Goal: Transaction & Acquisition: Purchase product/service

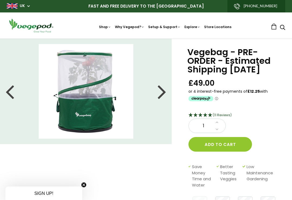
click at [169, 87] on li at bounding box center [86, 91] width 172 height 95
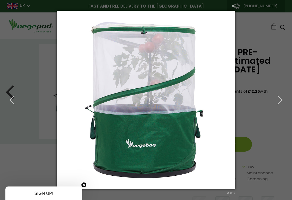
click at [282, 100] on icon "button" at bounding box center [280, 100] width 10 height 10
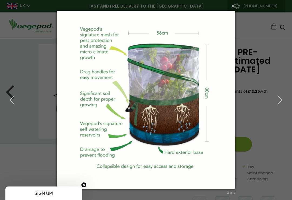
click at [286, 99] on button "button" at bounding box center [280, 100] width 24 height 30
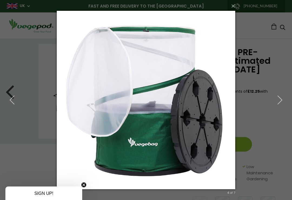
click at [288, 100] on button "button" at bounding box center [280, 100] width 24 height 30
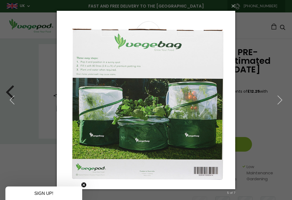
click at [10, 93] on button "button" at bounding box center [12, 100] width 24 height 30
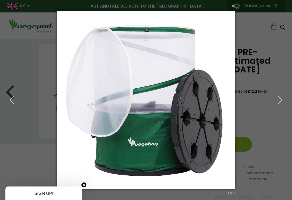
click at [274, 107] on button "button" at bounding box center [280, 100] width 24 height 30
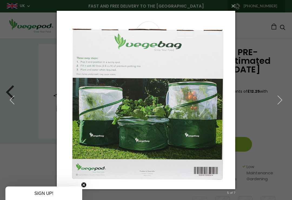
click at [16, 98] on icon "button" at bounding box center [12, 100] width 10 height 10
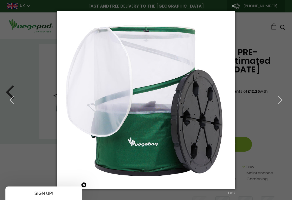
click at [9, 99] on icon "button" at bounding box center [12, 100] width 10 height 10
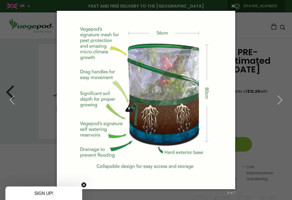
click at [15, 93] on button "button" at bounding box center [12, 100] width 24 height 30
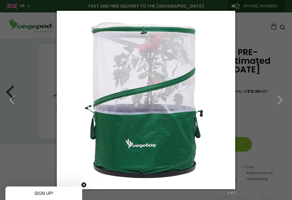
click at [19, 100] on button "button" at bounding box center [12, 100] width 24 height 30
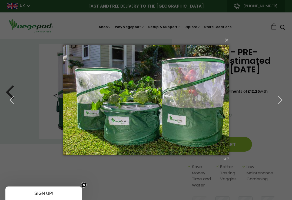
click at [283, 97] on icon "button" at bounding box center [280, 100] width 10 height 10
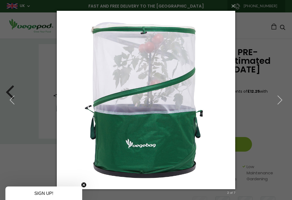
click at [291, 100] on button "button" at bounding box center [280, 100] width 24 height 30
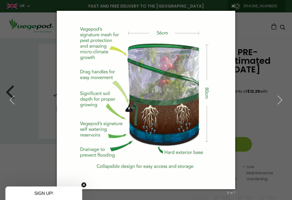
click at [278, 100] on icon "button" at bounding box center [280, 100] width 10 height 10
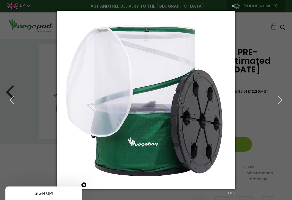
click at [281, 103] on icon "button" at bounding box center [280, 100] width 10 height 10
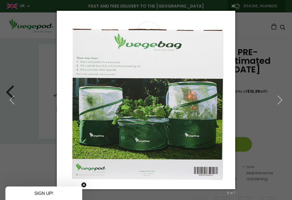
click at [232, 9] on button "×" at bounding box center [147, 6] width 179 height 12
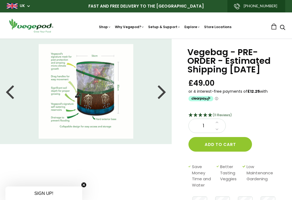
click at [233, 147] on button "Add to cart" at bounding box center [221, 144] width 64 height 15
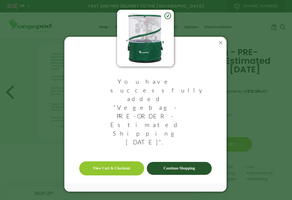
click at [201, 162] on link "Continue Shopping" at bounding box center [179, 168] width 65 height 13
click at [223, 47] on icon at bounding box center [221, 42] width 9 height 9
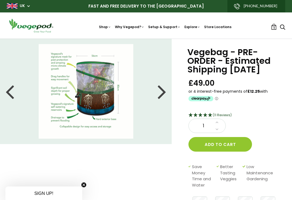
click at [291, 198] on div "Vegebag - PRE-ORDER - Estimated Shipping [DATE] £49.00 (11 Reviews) 1 Add to ca…" at bounding box center [232, 131] width 121 height 185
click at [274, 29] on span "1" at bounding box center [274, 27] width 1 height 5
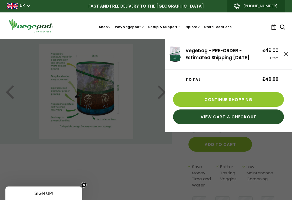
click at [242, 124] on link "View Cart & Checkout" at bounding box center [228, 117] width 111 height 15
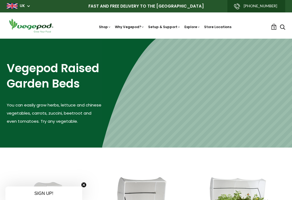
click at [38, 122] on p "You can easily grow herbs, lettuce and chinese vegetables, carrots, zuccini, be…" at bounding box center [55, 113] width 96 height 24
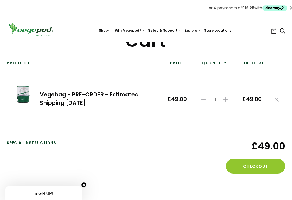
scroll to position [33, 0]
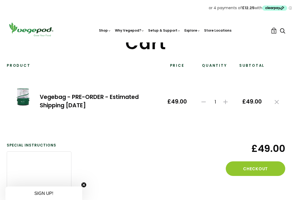
click at [257, 172] on button "Checkout" at bounding box center [256, 169] width 60 height 15
